Goal: Transaction & Acquisition: Download file/media

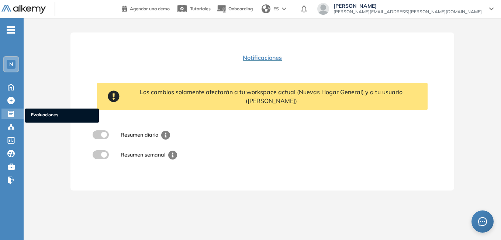
click at [39, 113] on span "Evaluaciones" at bounding box center [62, 115] width 62 height 8
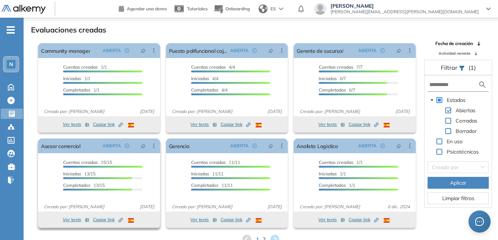
scroll to position [18, 0]
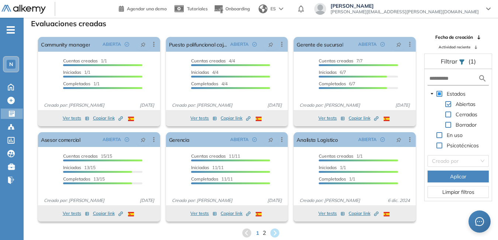
click at [263, 232] on span "2" at bounding box center [264, 232] width 3 height 8
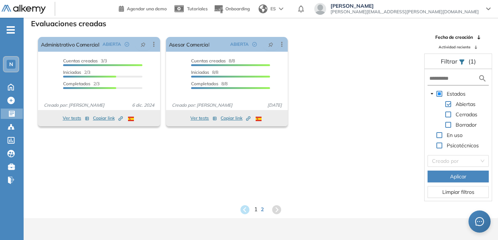
click at [256, 210] on span "1" at bounding box center [255, 209] width 3 height 8
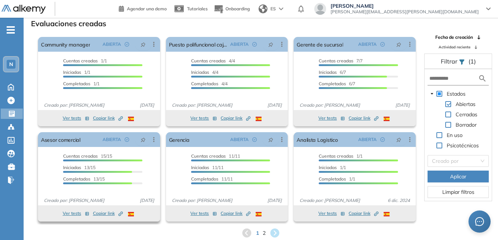
click at [73, 210] on button "Ver tests" at bounding box center [76, 213] width 27 height 9
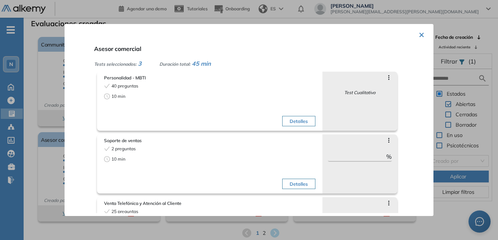
click at [419, 34] on button "×" at bounding box center [422, 34] width 6 height 14
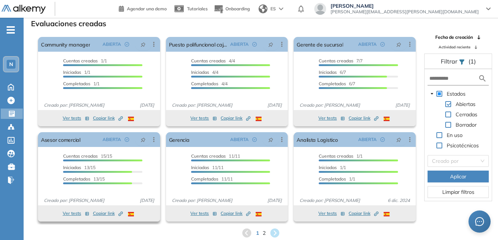
click at [106, 211] on span "Copiar link Created by potrace 1.16, written by [PERSON_NAME] [DATE]-[DATE]" at bounding box center [108, 213] width 30 height 7
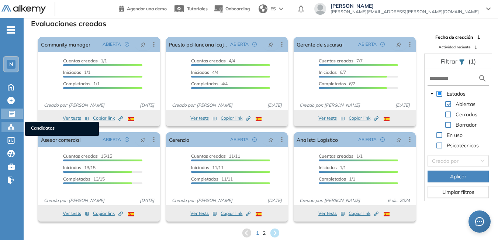
click at [38, 127] on span "Candidatos" at bounding box center [62, 129] width 62 height 8
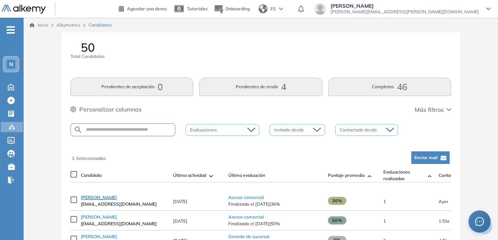
click at [97, 200] on span "[PERSON_NAME]" at bounding box center [99, 198] width 36 height 6
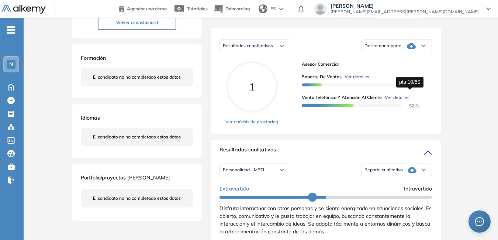
scroll to position [111, 0]
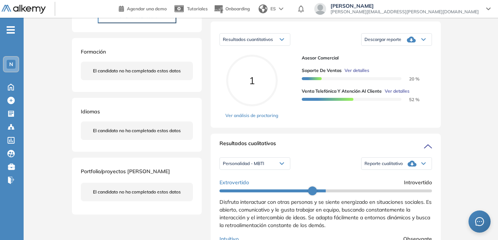
click at [388, 166] on span "Reporte cualitativo" at bounding box center [384, 164] width 38 height 6
click at [384, 178] on li "Reporte con Afinidad AI" at bounding box center [387, 173] width 45 height 7
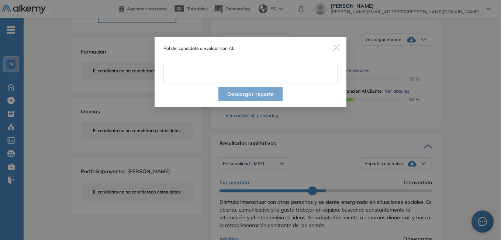
click at [188, 75] on input "text" at bounding box center [251, 73] width 174 height 21
type input "**********"
click at [244, 96] on button "Descargar reporte" at bounding box center [251, 94] width 64 height 14
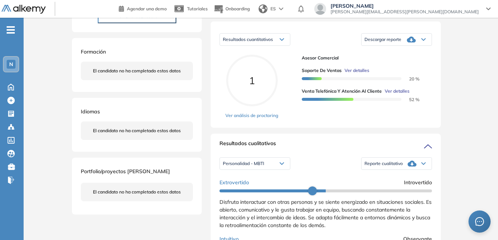
click at [394, 42] on span "Descargar reporte" at bounding box center [383, 40] width 37 height 6
click at [394, 67] on li "Descargar informe resumido" at bounding box center [392, 62] width 55 height 7
